Goal: Information Seeking & Learning: Check status

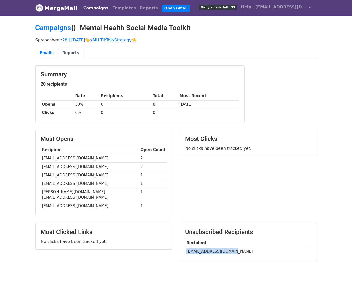
drag, startPoint x: 187, startPoint y: 244, endPoint x: 228, endPoint y: 244, distance: 41.6
click at [228, 247] on td "sclerodermajax@gmail.com" at bounding box center [248, 251] width 126 height 8
copy td "sclerodermajax@gmail.c"
